Goal: Register for event/course

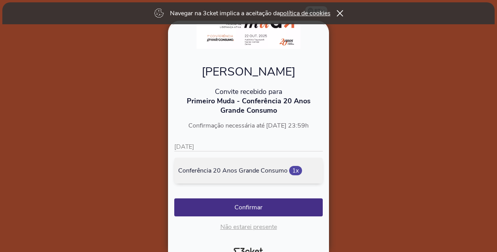
scroll to position [64, 0]
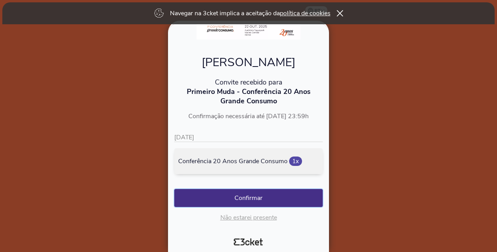
click at [239, 196] on button "Confirmar" at bounding box center [248, 198] width 148 height 18
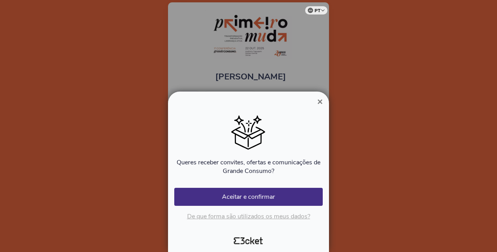
click at [239, 196] on button "Aceitar e confirmar" at bounding box center [248, 197] width 148 height 18
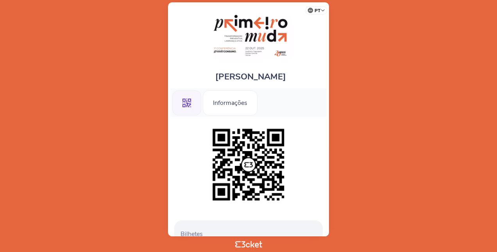
click at [367, 126] on body "pt Português ([GEOGRAPHIC_DATA]) English Español Catalan [DEMOGRAPHIC_DATA] [PE…" at bounding box center [248, 125] width 491 height 245
